Goal: Task Accomplishment & Management: Manage account settings

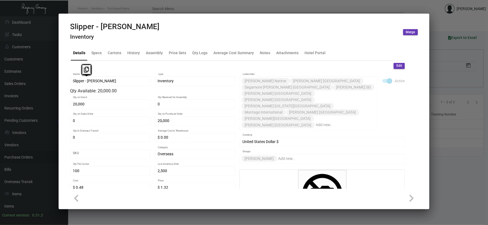
scroll to position [254, 0]
click at [109, 4] on div at bounding box center [244, 112] width 488 height 225
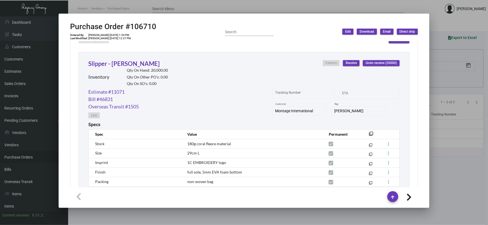
click at [142, 11] on div at bounding box center [244, 112] width 488 height 225
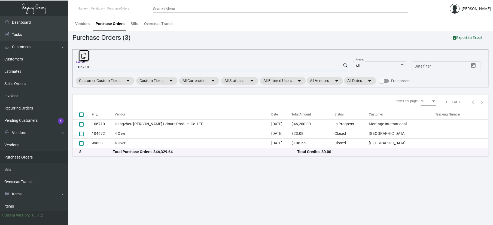
drag, startPoint x: 103, startPoint y: 68, endPoint x: 73, endPoint y: 68, distance: 29.4
click at [73, 68] on div "106710 Search search All Preset Start date – Date filter Customer Custom Fields…" at bounding box center [280, 68] width 416 height 38
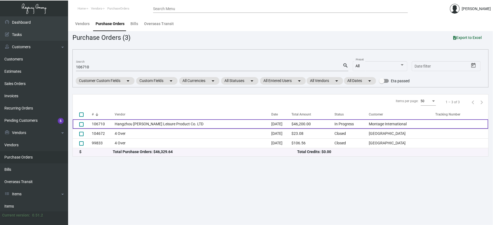
click at [168, 126] on td "Hangzhou [PERSON_NAME] Leisure Product Co. LTD" at bounding box center [193, 124] width 157 height 10
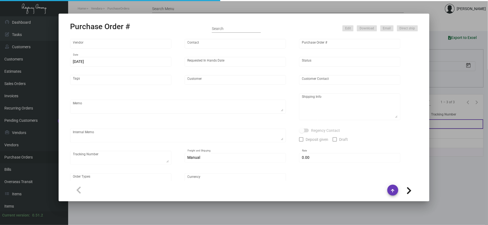
type input "Hangzhou [PERSON_NAME] Leisure Product Co. LTD"
type input "[PERSON_NAME]"
type input "106710"
type input "[DATE]"
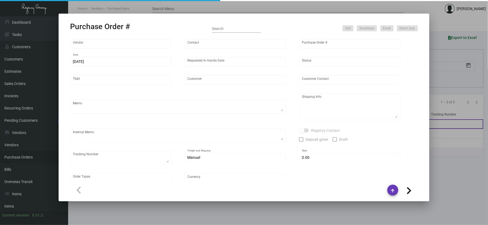
type input "Montage International"
type textarea "Please process after the samples have been approved and ship half the quantity …"
type textarea "Regency Group NJ - [PERSON_NAME] [STREET_ADDRESS]"
type textarea "sample approved - [DATE]"
checkbox input "true"
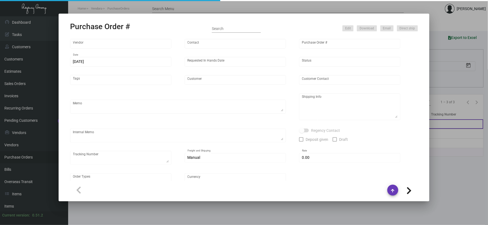
type input "$ 0.00"
type input "United States Dollar $"
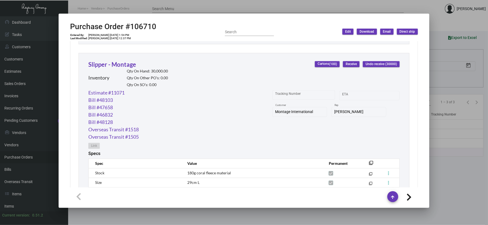
scroll to position [399, 0]
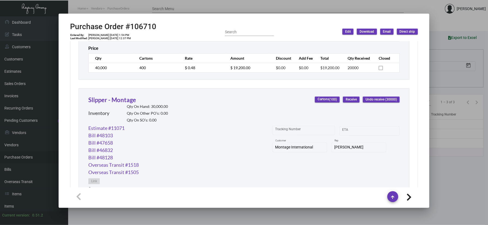
click at [344, 98] on button "Receive" at bounding box center [351, 100] width 17 height 6
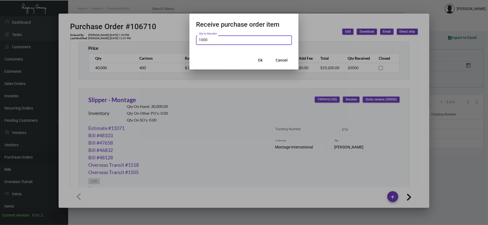
type input "1,000"
click at [258, 60] on span "Ok" at bounding box center [260, 60] width 5 height 4
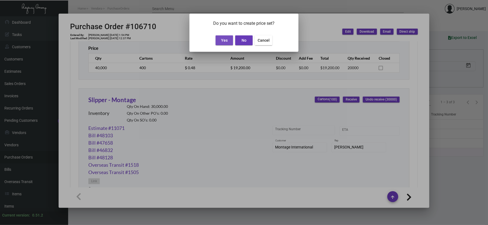
click at [221, 41] on span "Yes" at bounding box center [224, 40] width 7 height 4
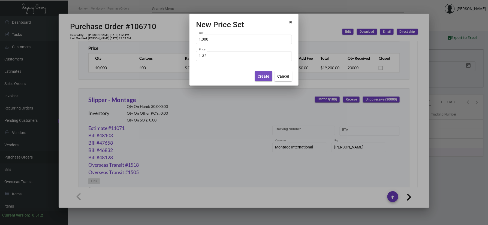
click at [260, 79] on button "Create" at bounding box center [263, 76] width 17 height 10
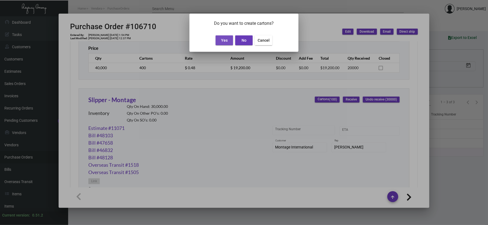
click at [224, 39] on span "Yes" at bounding box center [224, 40] width 7 height 4
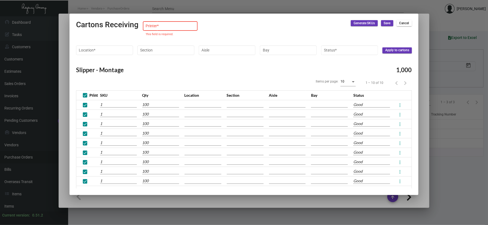
click at [168, 26] on input at bounding box center [170, 26] width 49 height 4
type input "10002037250300"
type input "10002037250301"
type input "10002037250302"
type input "10002037250303"
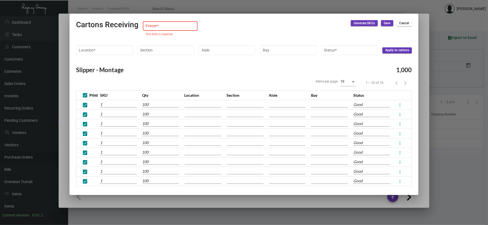
type input "10002037250304"
type input "10002037250305"
type input "10002037250306"
type input "10002037250307"
type input "10002037250308"
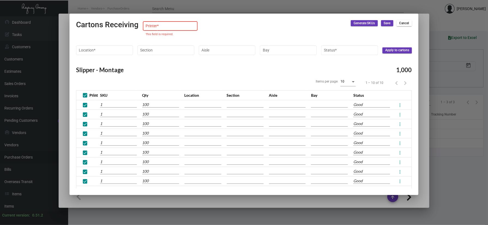
type input "10002037250309"
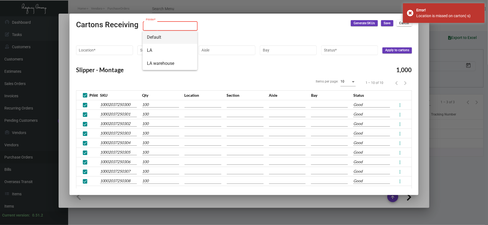
click at [161, 34] on span "Default" at bounding box center [170, 37] width 46 height 13
type input "Default"
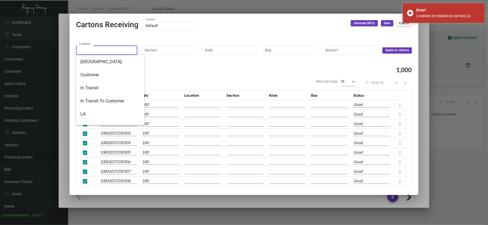
click at [102, 51] on input "Location *" at bounding box center [107, 50] width 56 height 4
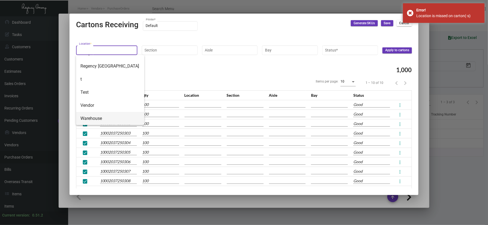
click at [102, 116] on span "Warehouse" at bounding box center [109, 118] width 59 height 13
type input "Warehouse"
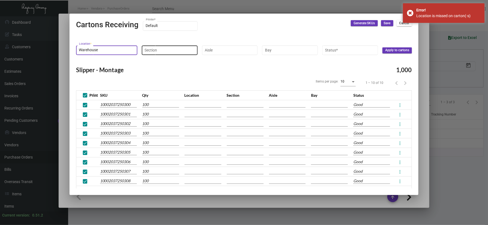
click at [157, 53] on div "Section" at bounding box center [169, 49] width 50 height 11
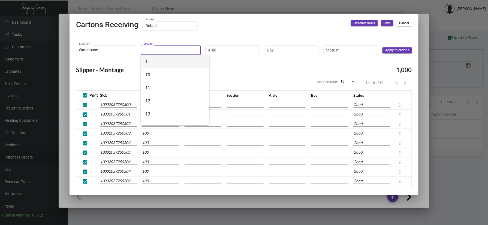
click at [149, 62] on span "1" at bounding box center [174, 61] width 59 height 13
type input "1"
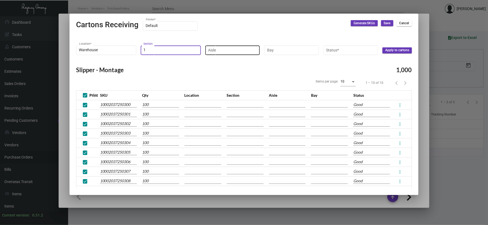
click at [218, 45] on div "Aisle" at bounding box center [232, 49] width 49 height 11
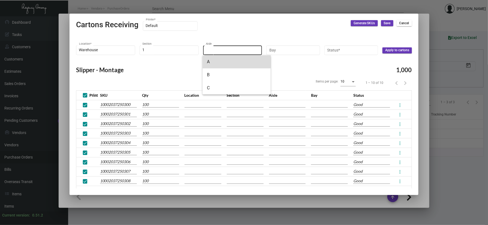
click at [222, 68] on span "A" at bounding box center [236, 61] width 59 height 13
type input "A"
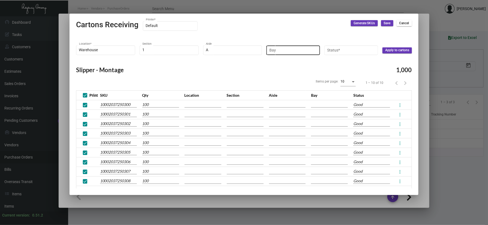
click at [274, 54] on div "Bay" at bounding box center [293, 49] width 48 height 11
click at [278, 60] on span "1" at bounding box center [295, 61] width 59 height 13
type input "1"
click at [365, 52] on input "Status *" at bounding box center [351, 50] width 47 height 4
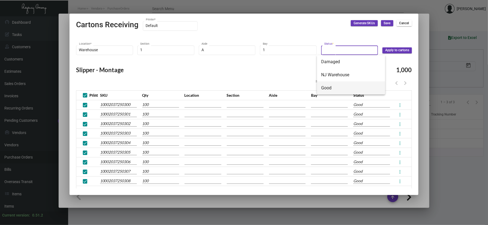
click at [355, 86] on span "Good" at bounding box center [350, 87] width 59 height 13
type input "Good"
click at [396, 45] on div "Warehouse Location * 1 Section A Aisle 1 Bay Good Status * Apply to cartons" at bounding box center [244, 52] width 336 height 17
click at [395, 49] on span "Apply to cartons" at bounding box center [397, 50] width 24 height 5
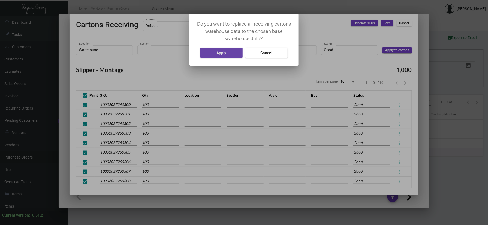
click at [221, 53] on span "Apply" at bounding box center [222, 53] width 10 height 4
type input "Warehouse"
type input "1"
type input "A"
type input "1"
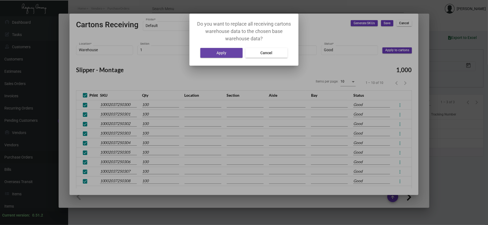
type input "Warehouse"
type input "1"
type input "A"
type input "1"
type input "Warehouse"
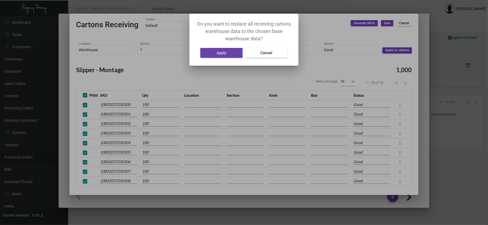
type input "1"
type input "A"
type input "1"
type input "Warehouse"
type input "1"
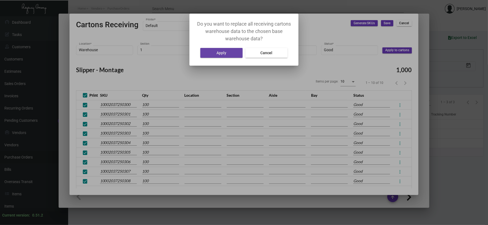
type input "A"
type input "1"
type input "Warehouse"
type input "1"
type input "A"
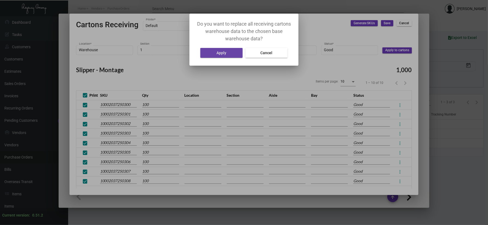
type input "1"
type input "Warehouse"
type input "1"
type input "A"
type input "1"
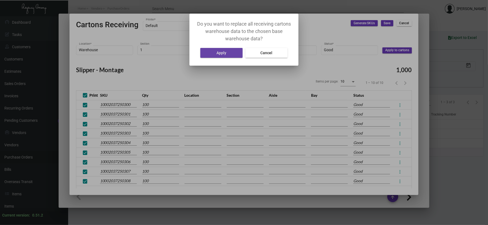
type input "Warehouse"
type input "1"
type input "A"
type input "1"
type input "Warehouse"
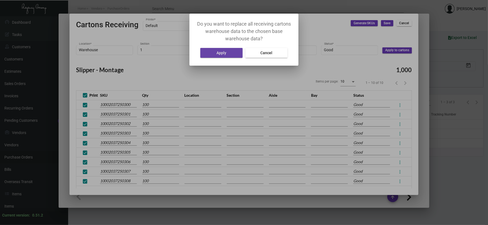
type input "1"
type input "A"
type input "1"
type input "Warehouse"
type input "1"
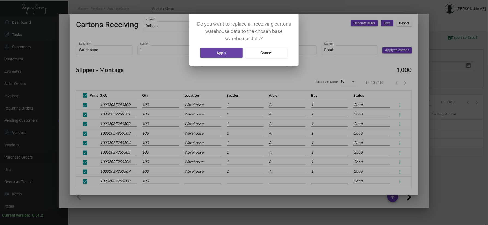
type input "A"
type input "1"
type input "Warehouse"
type input "1"
type input "A"
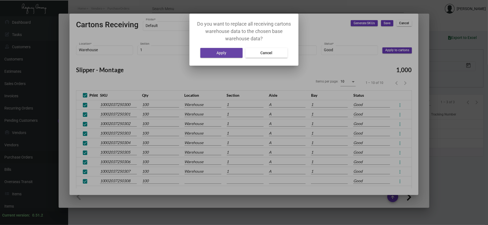
type input "1"
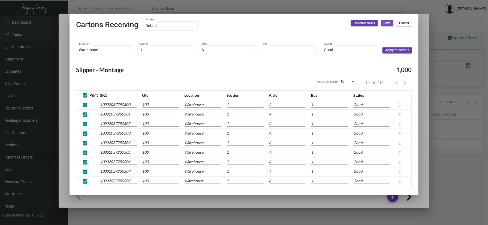
click at [385, 25] on span "Save" at bounding box center [387, 23] width 7 height 5
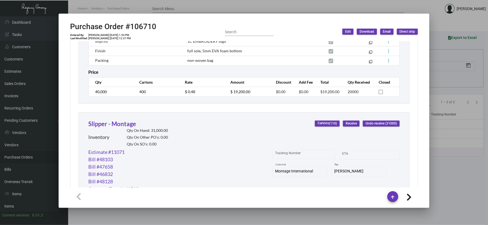
scroll to position [388, 0]
